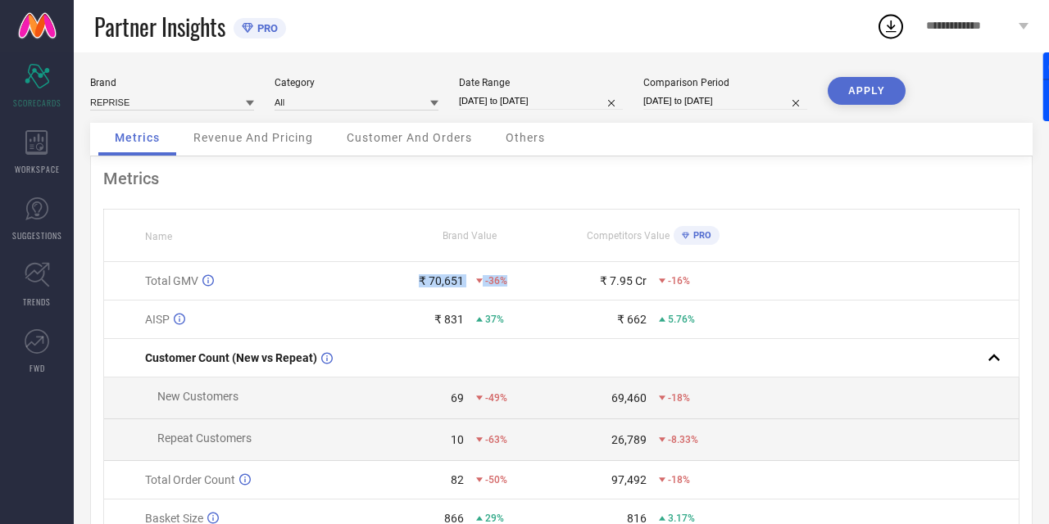
drag, startPoint x: 404, startPoint y: 280, endPoint x: 537, endPoint y: 277, distance: 133.6
click at [537, 278] on div "₹ 70,651 -36%" at bounding box center [469, 280] width 181 height 13
click at [537, 277] on div "-36%" at bounding box center [518, 280] width 84 height 11
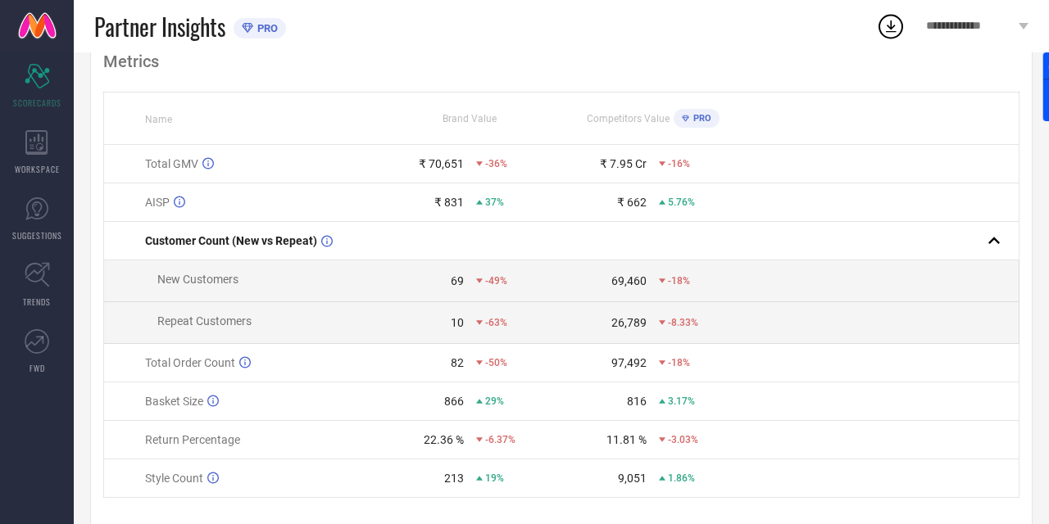
scroll to position [161, 0]
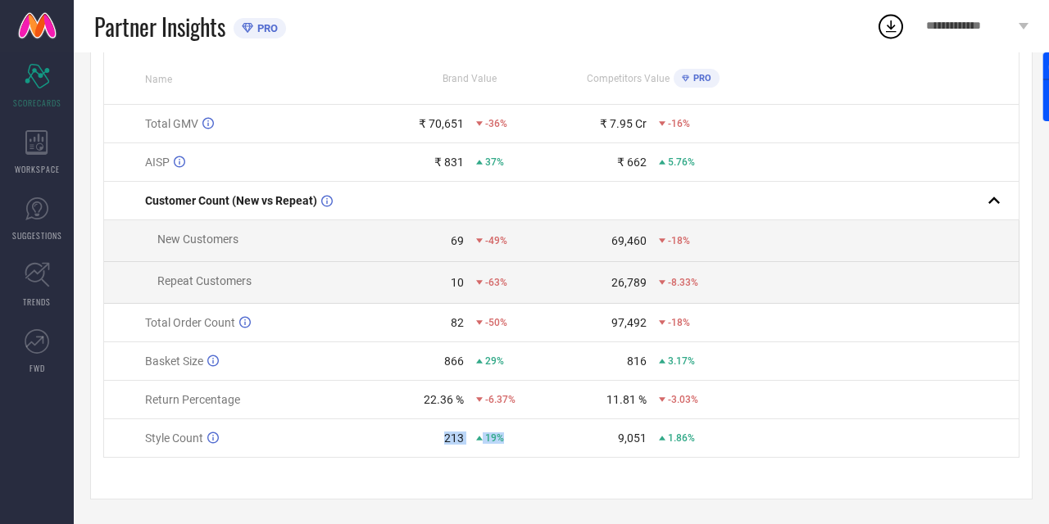
drag, startPoint x: 494, startPoint y: 446, endPoint x: 431, endPoint y: 418, distance: 69.0
click at [431, 423] on td "213 19%" at bounding box center [470, 439] width 183 height 39
click at [431, 420] on td "213 19%" at bounding box center [470, 439] width 183 height 39
drag, startPoint x: 415, startPoint y: 363, endPoint x: 494, endPoint y: 363, distance: 79.5
click at [494, 363] on div "866 29%" at bounding box center [469, 361] width 181 height 13
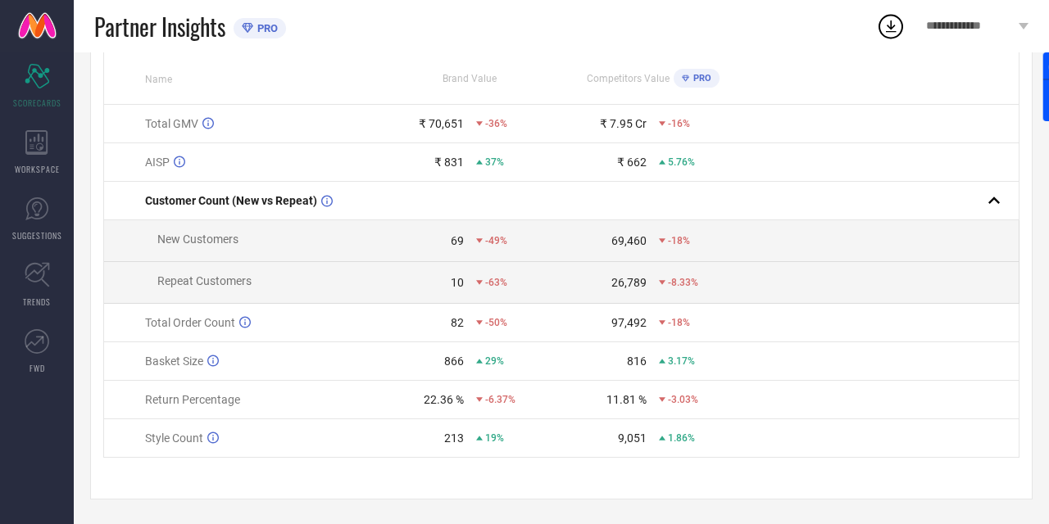
click at [524, 364] on div "29%" at bounding box center [518, 361] width 84 height 11
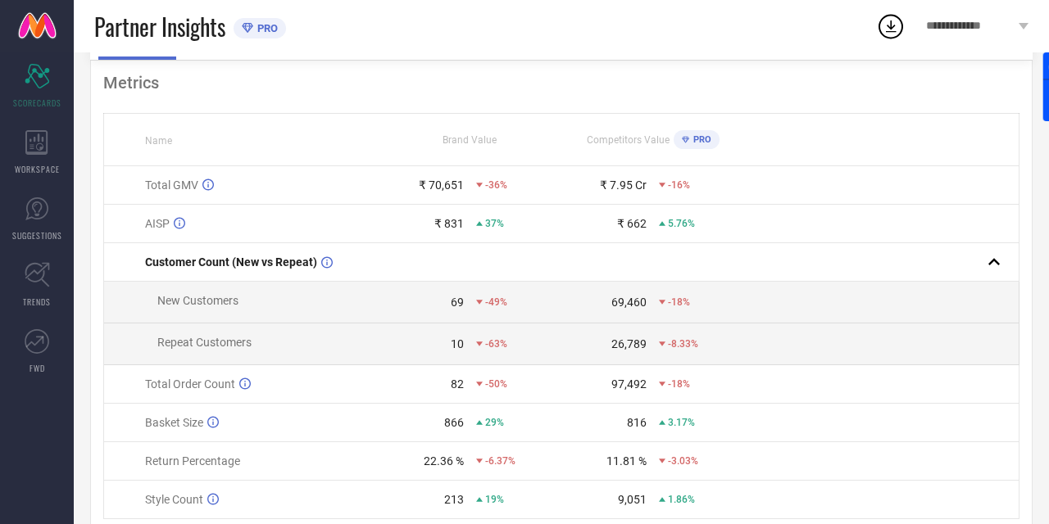
scroll to position [0, 0]
